Goal: Transaction & Acquisition: Book appointment/travel/reservation

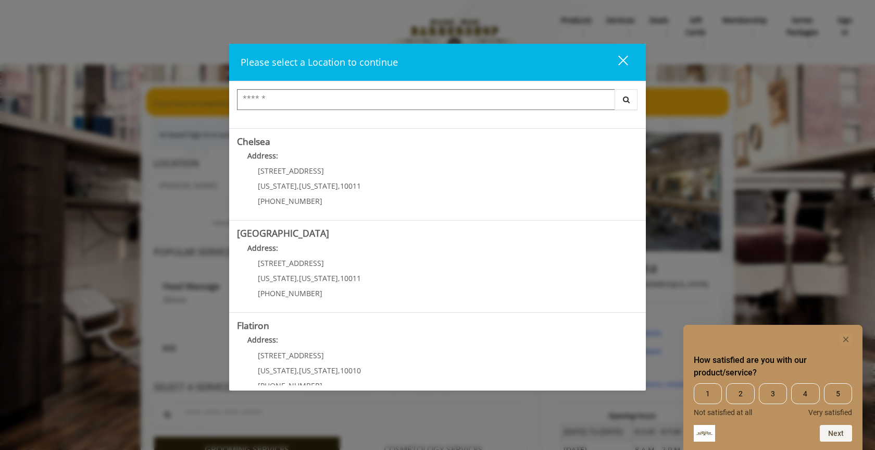
scroll to position [190, 0]
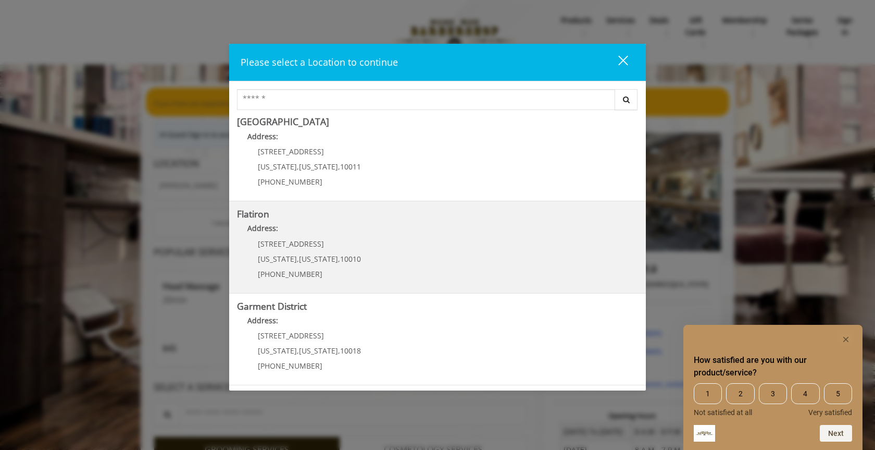
click at [385, 257] on "Flatiron Address: [STREET_ADDRESS][US_STATE][US_STATE] (917) 475-1765" at bounding box center [437, 247] width 401 height 76
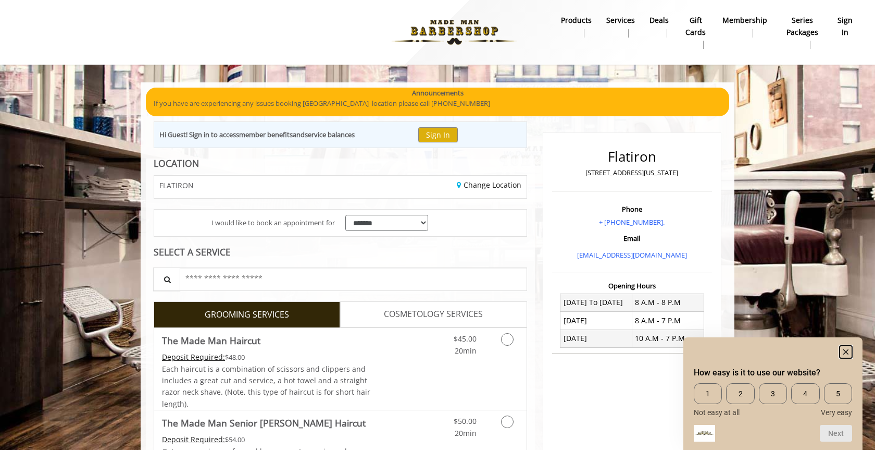
click at [848, 351] on rect "Hide survey" at bounding box center [846, 351] width 13 height 13
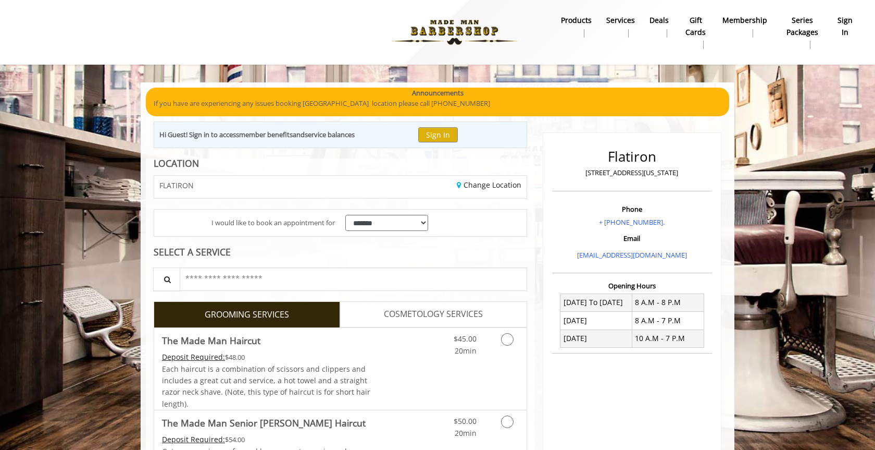
scroll to position [67, 0]
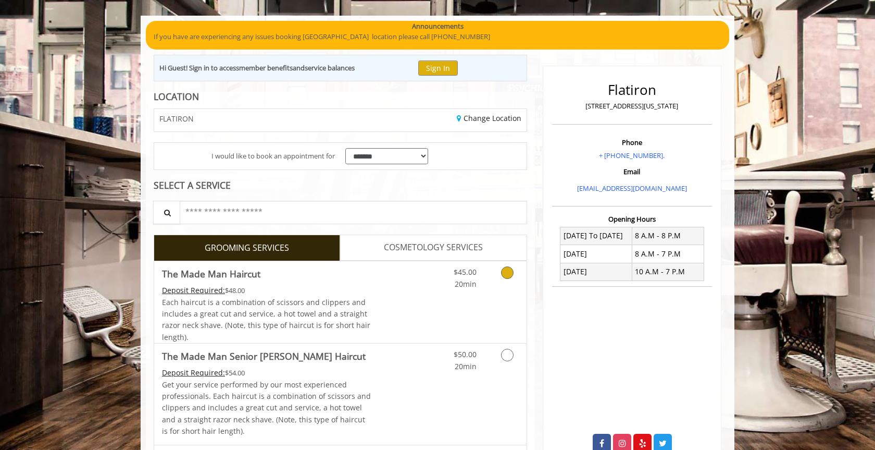
click at [466, 292] on div "$45.00 20min" at bounding box center [479, 302] width 93 height 82
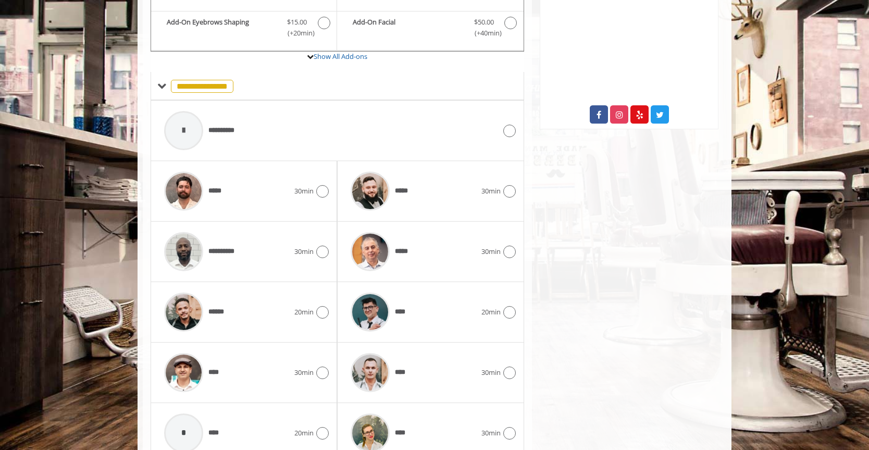
scroll to position [441, 0]
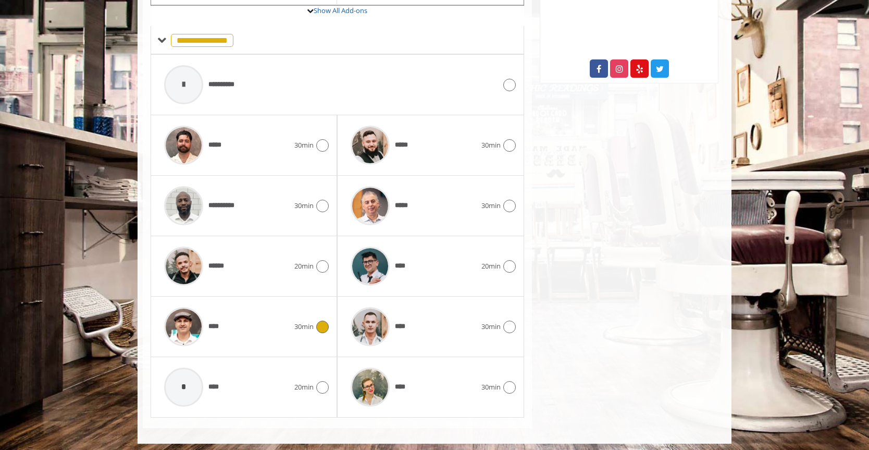
click at [320, 320] on icon at bounding box center [322, 326] width 13 height 13
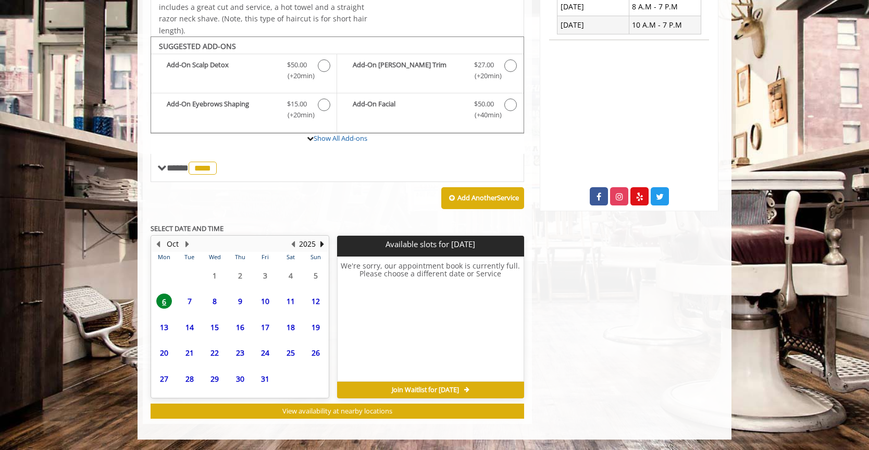
scroll to position [313, 0]
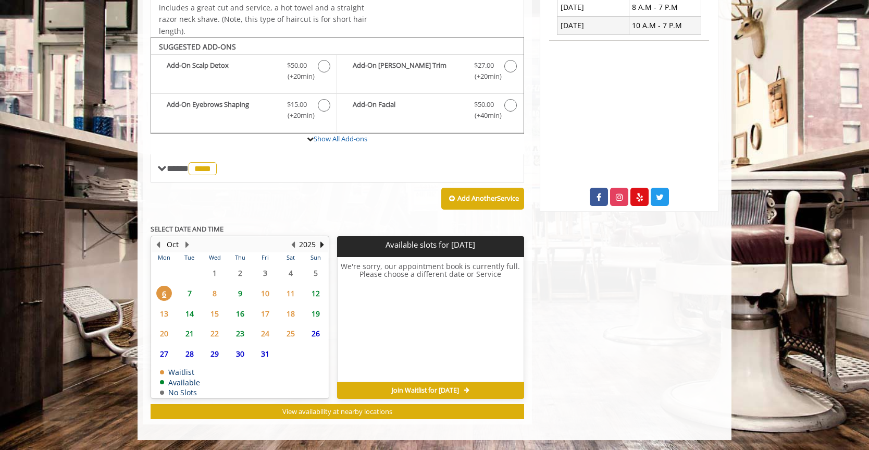
click at [217, 293] on span "8" at bounding box center [215, 293] width 16 height 15
click at [193, 293] on span "7" at bounding box center [190, 293] width 16 height 15
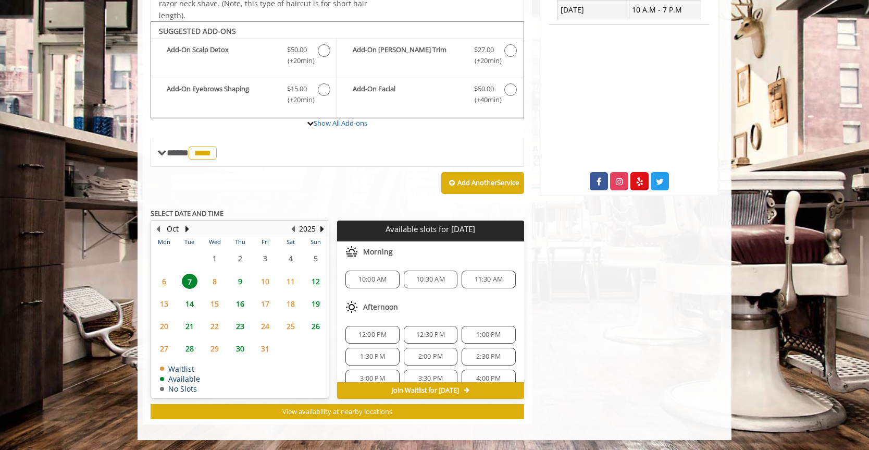
scroll to position [284, 0]
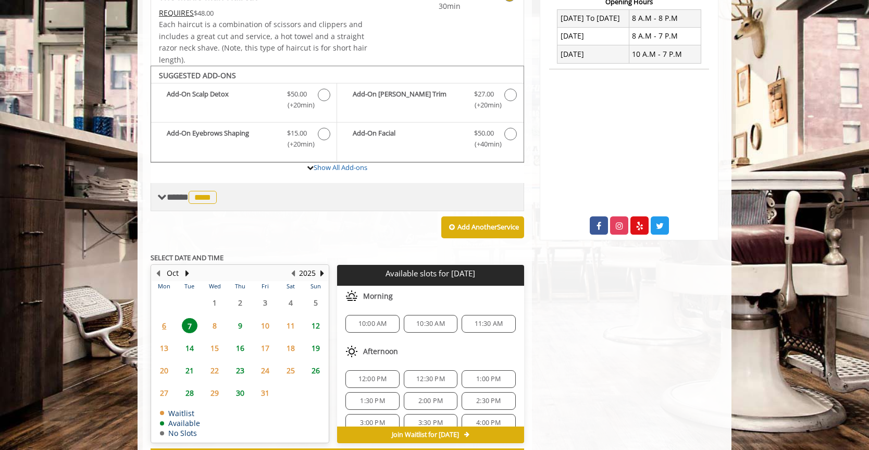
click at [215, 196] on span "****" at bounding box center [203, 197] width 28 height 13
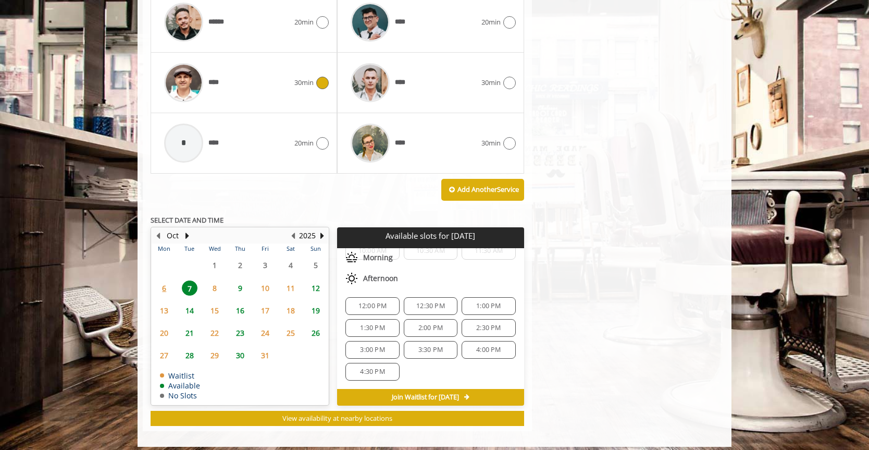
scroll to position [34, 0]
click at [381, 329] on span "1:30 PM" at bounding box center [372, 329] width 24 height 8
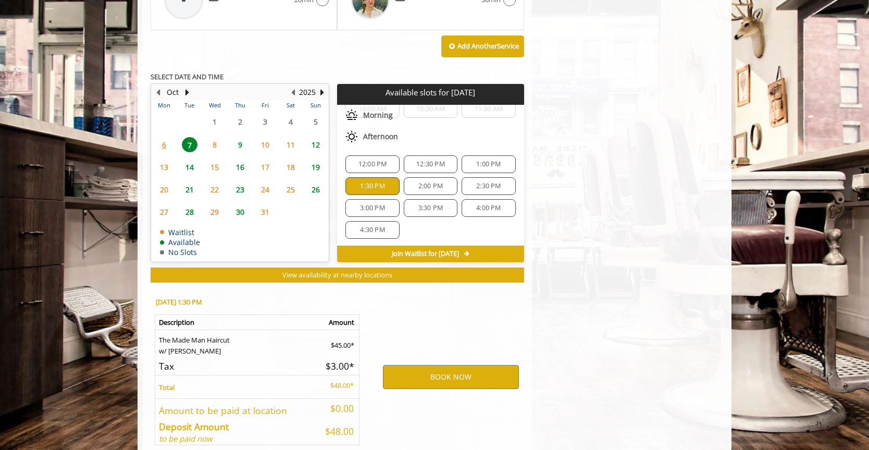
scroll to position [879, 0]
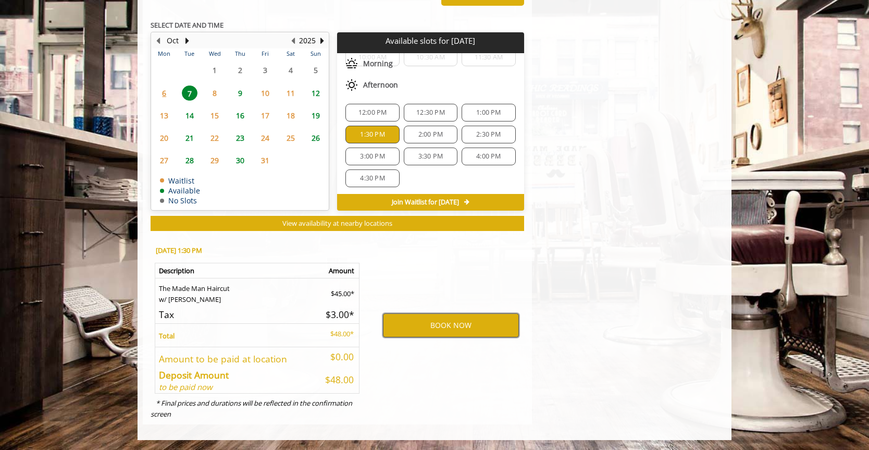
click at [417, 332] on button "BOOK NOW" at bounding box center [451, 325] width 136 height 24
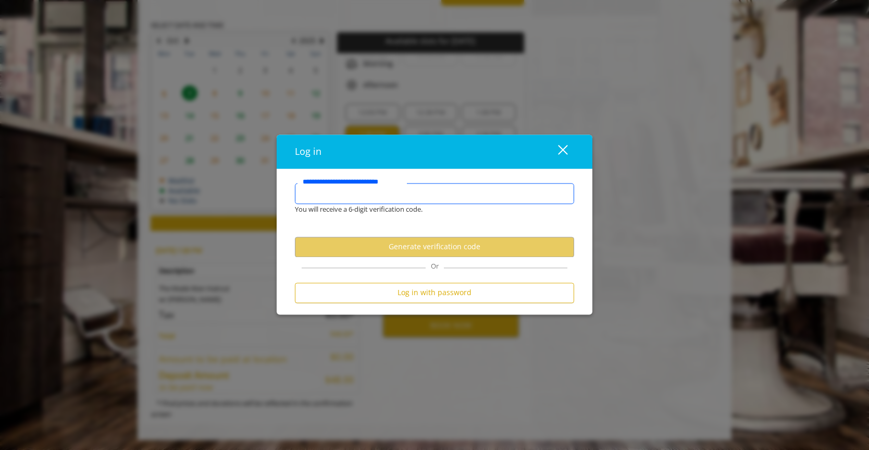
click at [438, 200] on input "**********" at bounding box center [434, 193] width 279 height 21
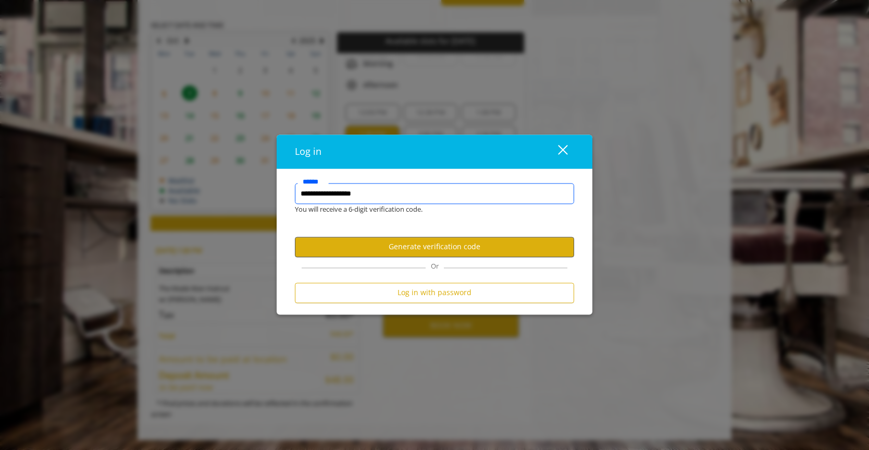
type input "**********"
click at [422, 247] on button "Generate verification code" at bounding box center [434, 247] width 279 height 20
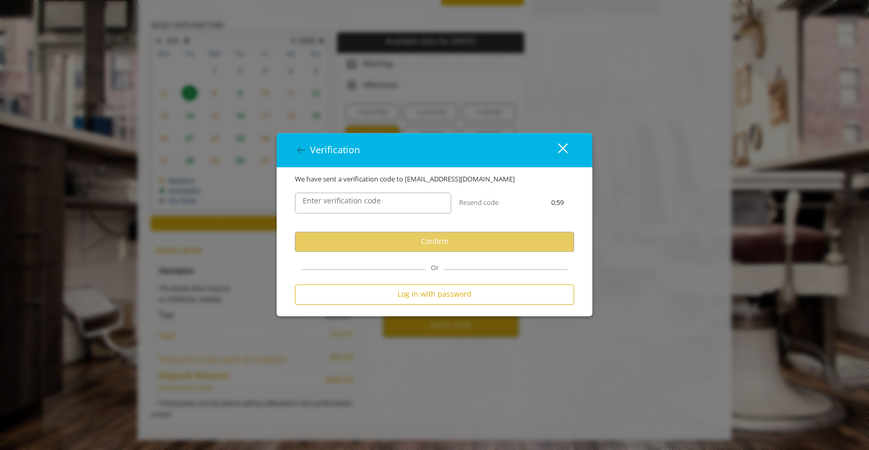
scroll to position [0, 0]
click at [418, 195] on input "Enter verification code" at bounding box center [373, 202] width 156 height 21
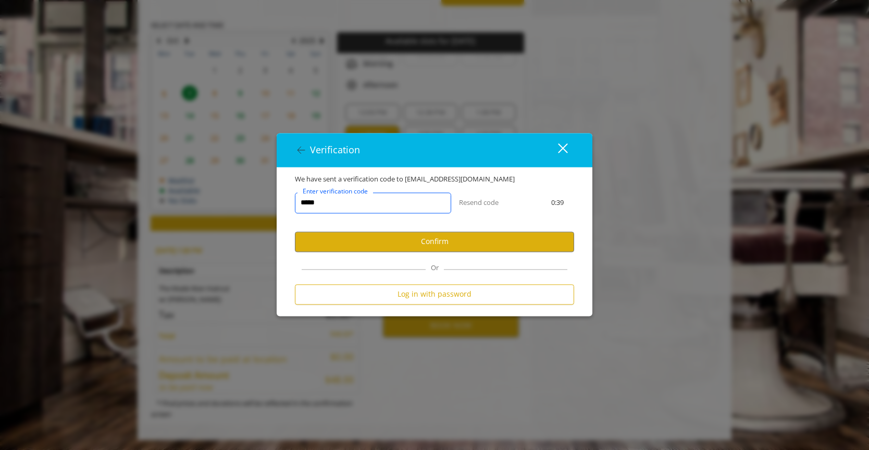
type input "******"
click at [388, 194] on input "******" at bounding box center [373, 202] width 156 height 21
click at [449, 245] on button "Confirm" at bounding box center [434, 241] width 279 height 20
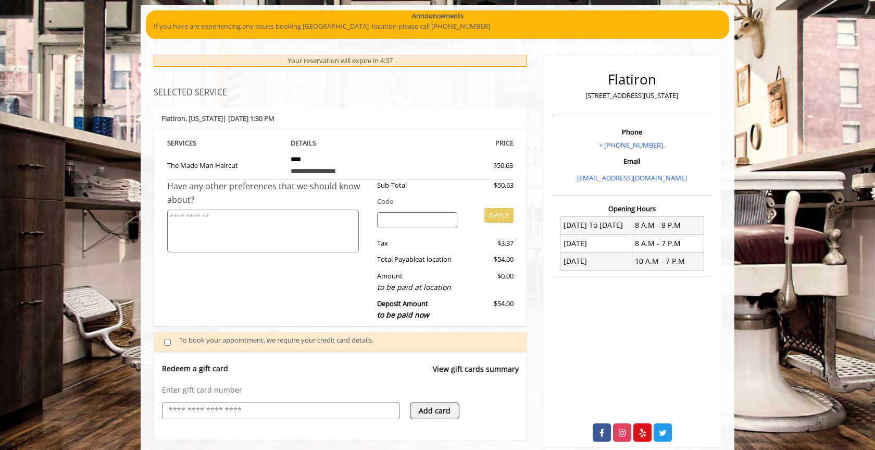
scroll to position [175, 0]
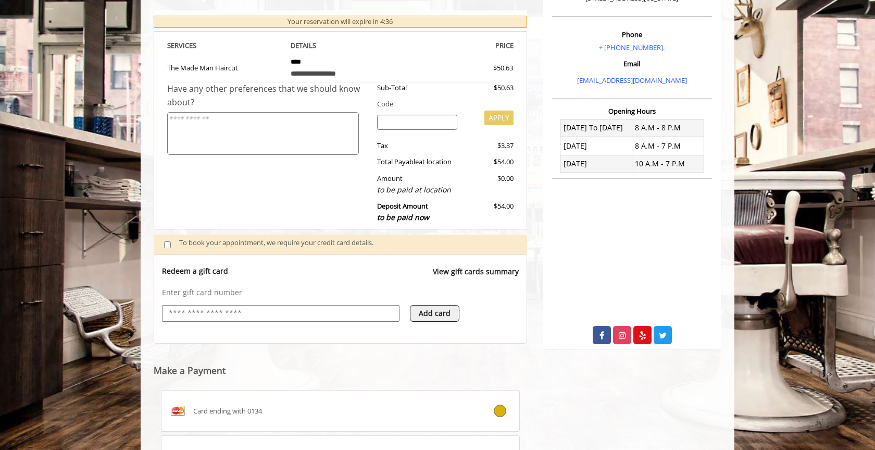
click at [272, 308] on input "text" at bounding box center [281, 313] width 226 height 13
type input "*"
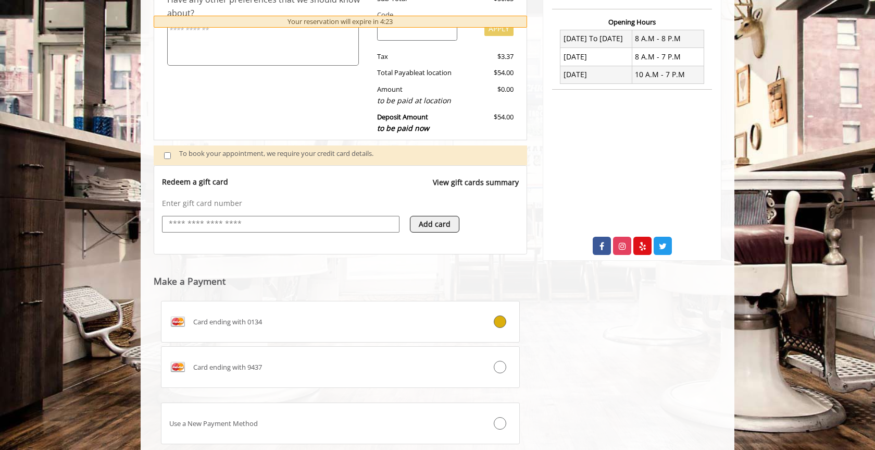
scroll to position [334, 0]
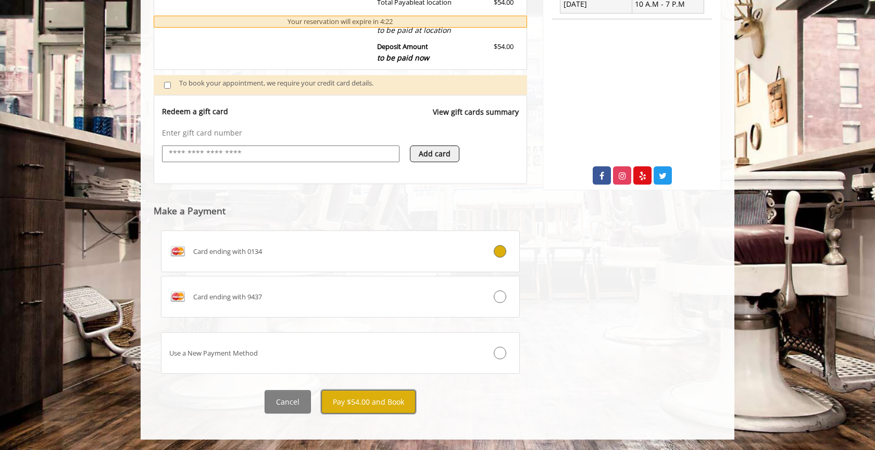
click at [348, 403] on button "Pay $54.00 and Book" at bounding box center [368, 401] width 94 height 23
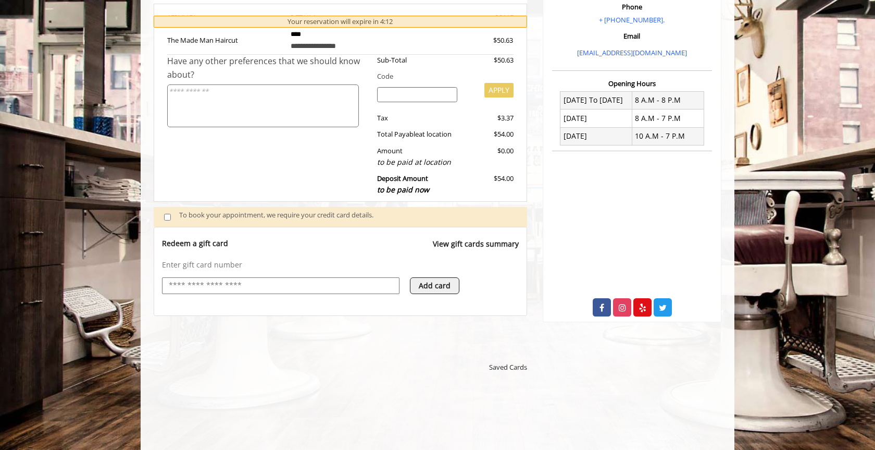
scroll to position [512, 0]
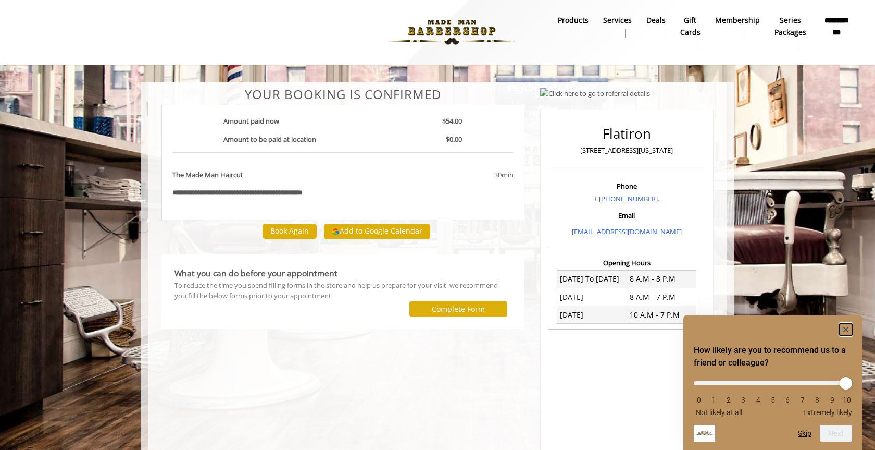
click at [848, 329] on rect "Hide survey" at bounding box center [846, 329] width 13 height 13
